Goal: Information Seeking & Learning: Learn about a topic

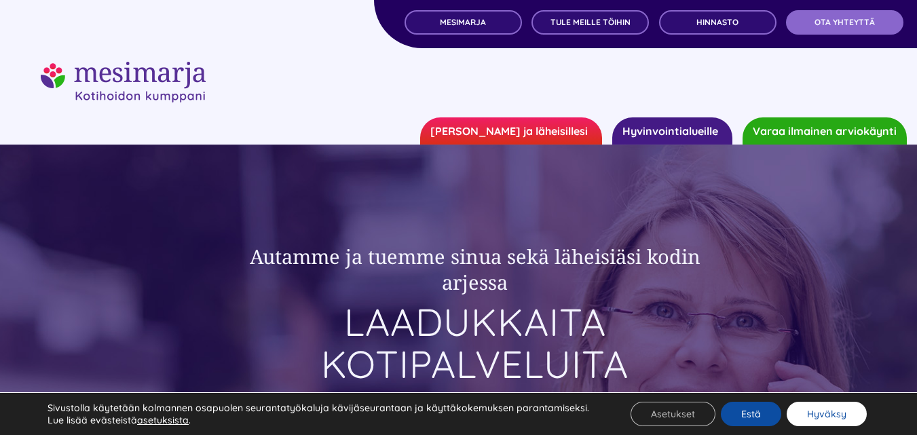
click at [832, 407] on button "Hyväksy" at bounding box center [827, 414] width 80 height 24
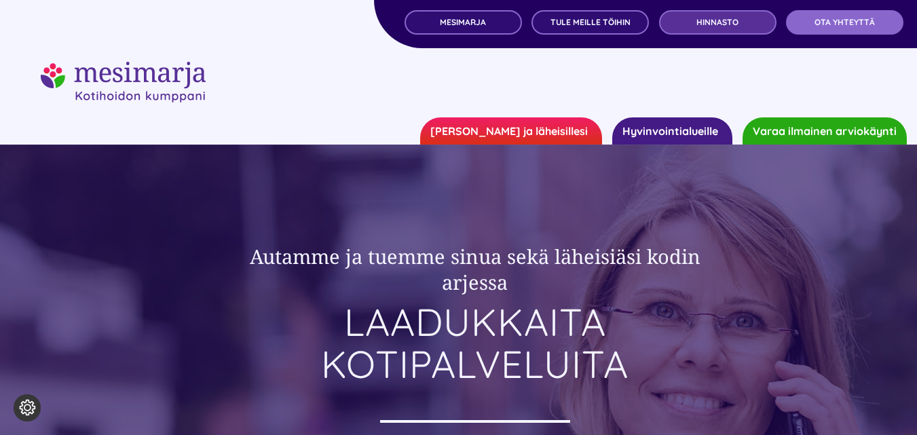
click at [723, 19] on span "Hinnasto" at bounding box center [718, 23] width 42 height 10
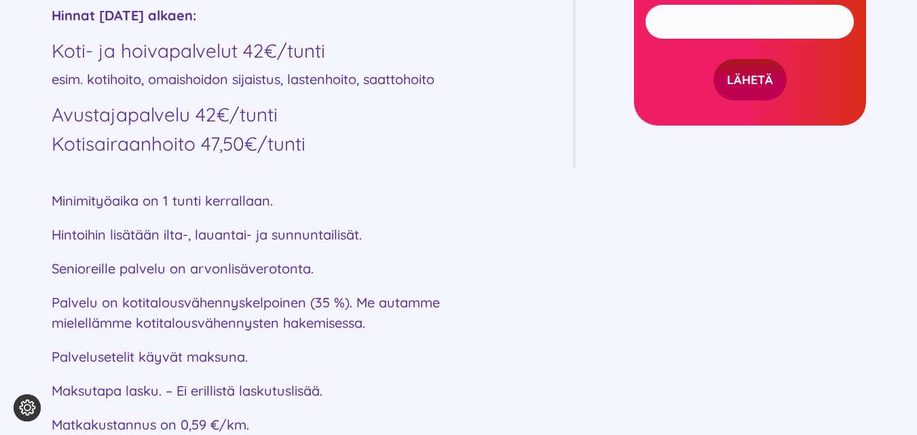
scroll to position [937, 0]
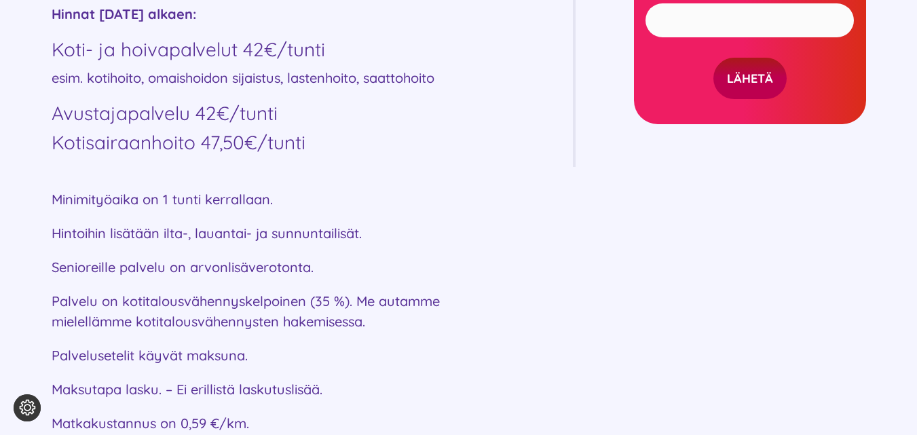
click at [917, 426] on div "Mesimarjan palvelut HINNASTO Palvelupaketit Kokosimme sinulle esimerkkipakettej…" at bounding box center [458, 44] width 917 height 998
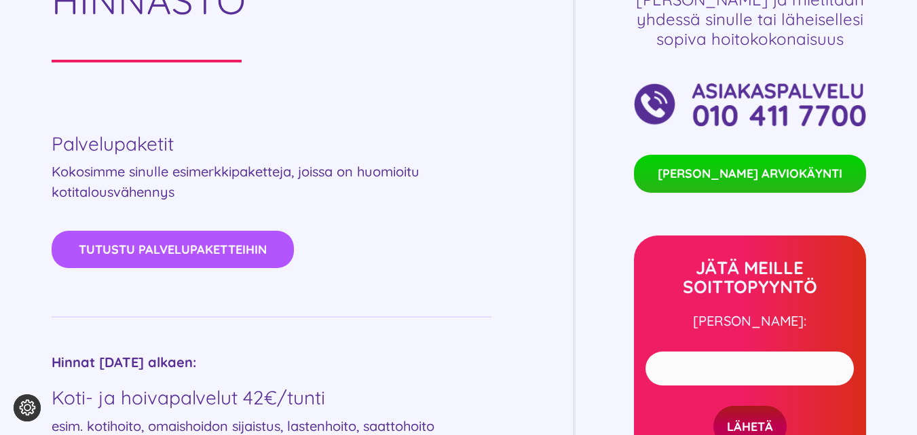
scroll to position [0, 0]
